Goal: Information Seeking & Learning: Learn about a topic

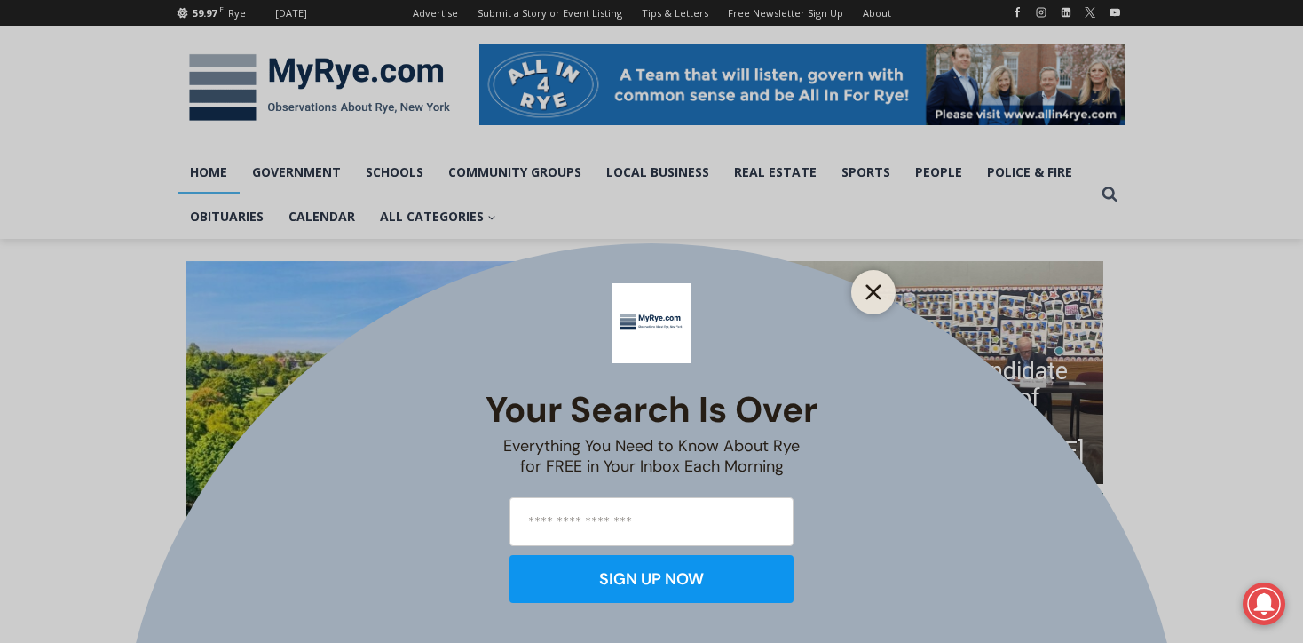
click at [869, 288] on line "Close" at bounding box center [873, 292] width 12 height 12
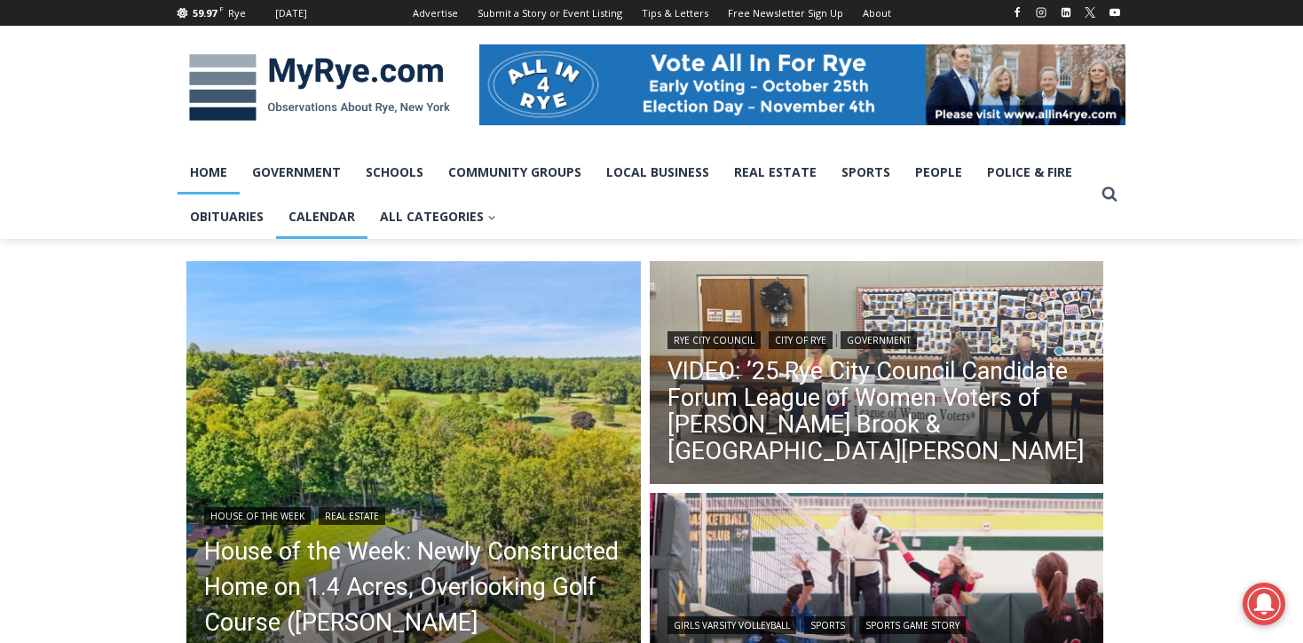
click at [320, 217] on link "Calendar" at bounding box center [321, 216] width 91 height 44
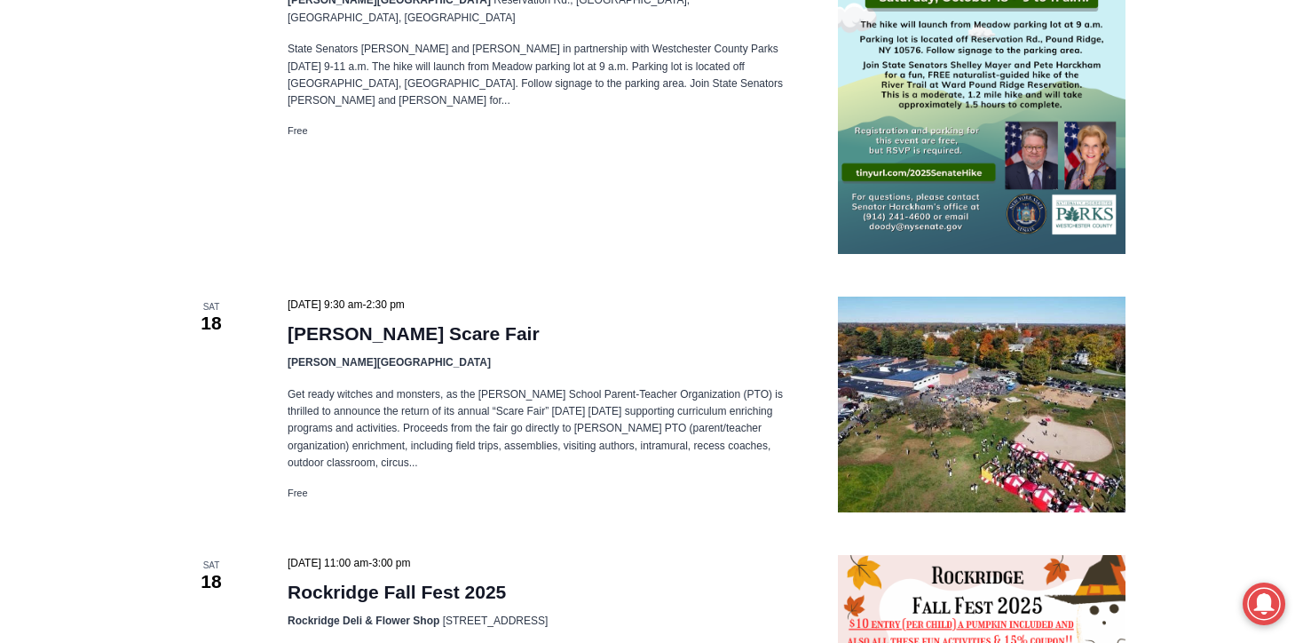
scroll to position [2003, 0]
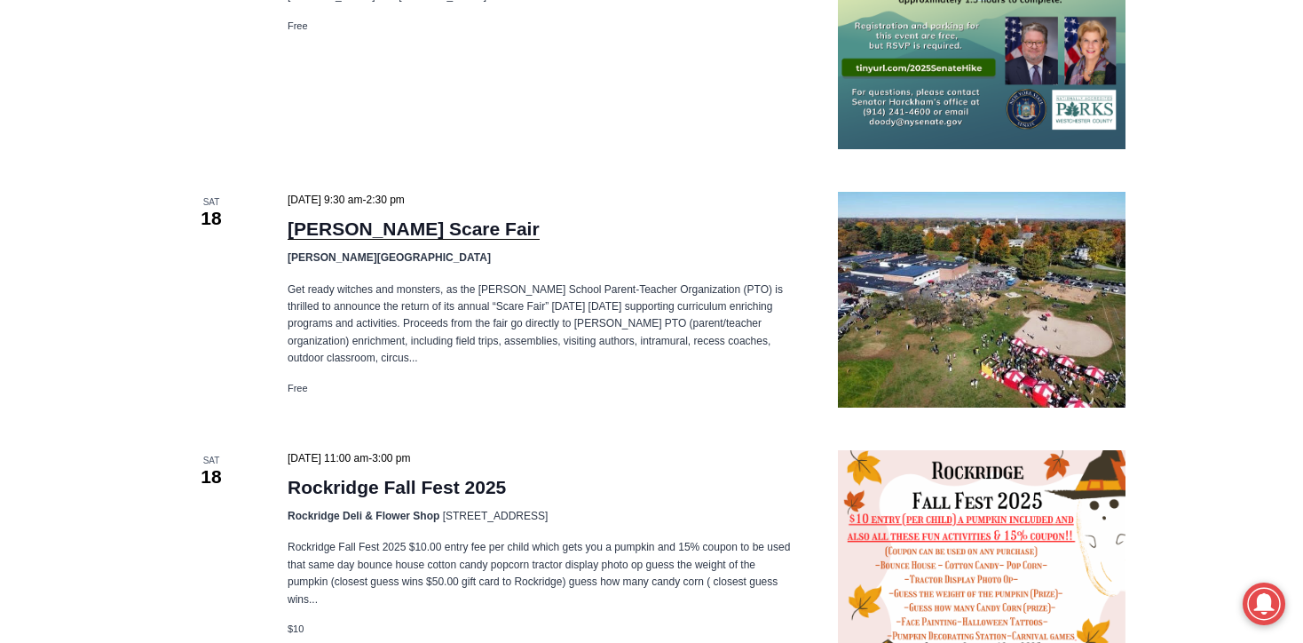
click at [399, 227] on link "[PERSON_NAME] Scare Fair" at bounding box center [414, 228] width 252 height 21
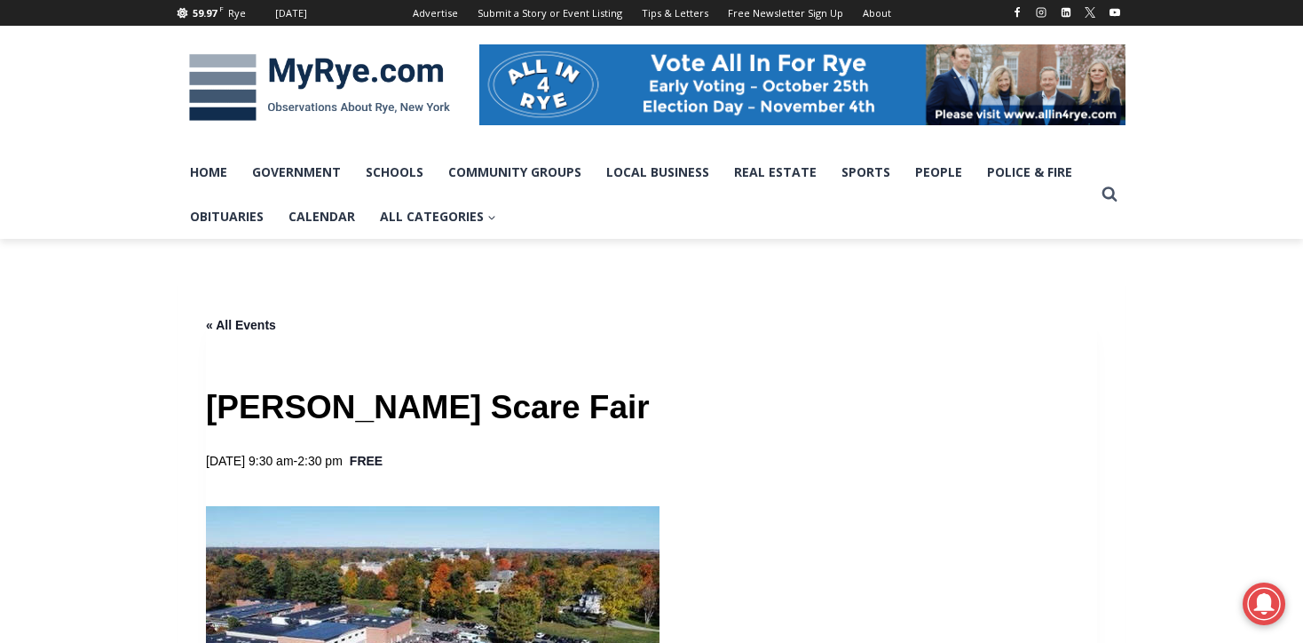
drag, startPoint x: 1100, startPoint y: 319, endPoint x: 1157, endPoint y: 430, distance: 125.0
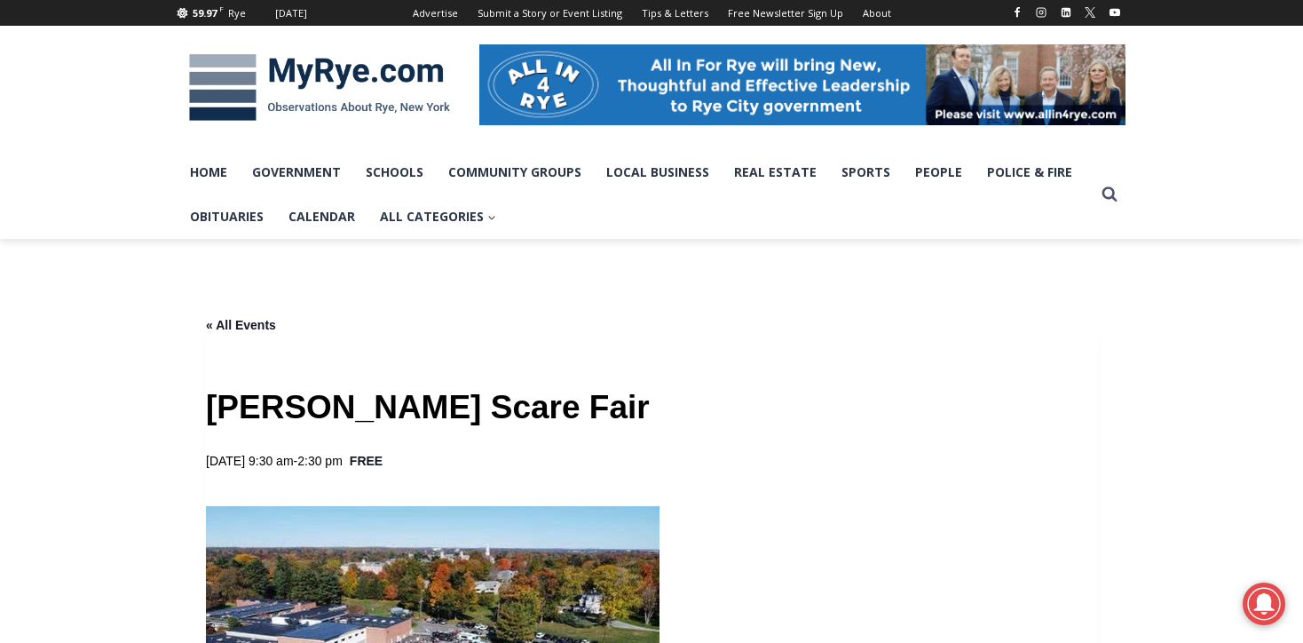
click at [922, 422] on h1 "[PERSON_NAME] Scare Fair" at bounding box center [651, 406] width 891 height 45
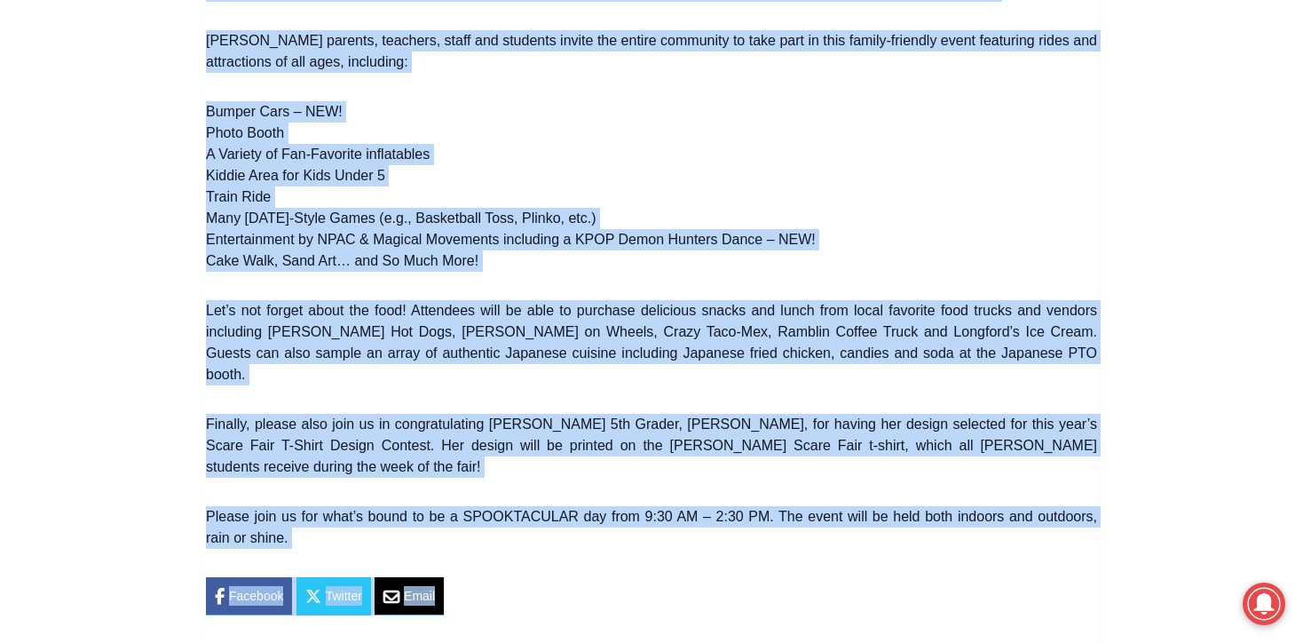
scroll to position [1031, 0]
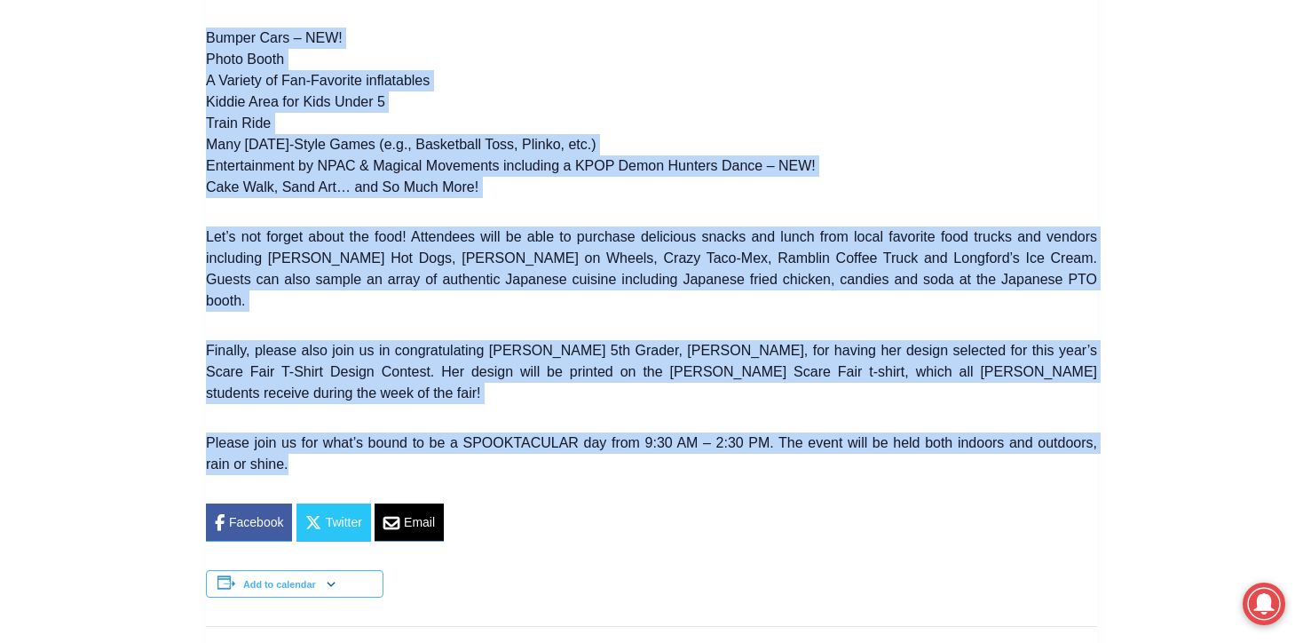
drag, startPoint x: 132, startPoint y: 54, endPoint x: 1063, endPoint y: 414, distance: 998.4
click at [1063, 414] on div "Skip to content 59.97 F Rye Wednesday, October 15, 2025 Advertise Submit a Stor…" at bounding box center [651, 656] width 1303 height 3374
copy div "Home Government Schools Community Groups Local Business Real Estate Sports Peop…"
